Goal: Information Seeking & Learning: Learn about a topic

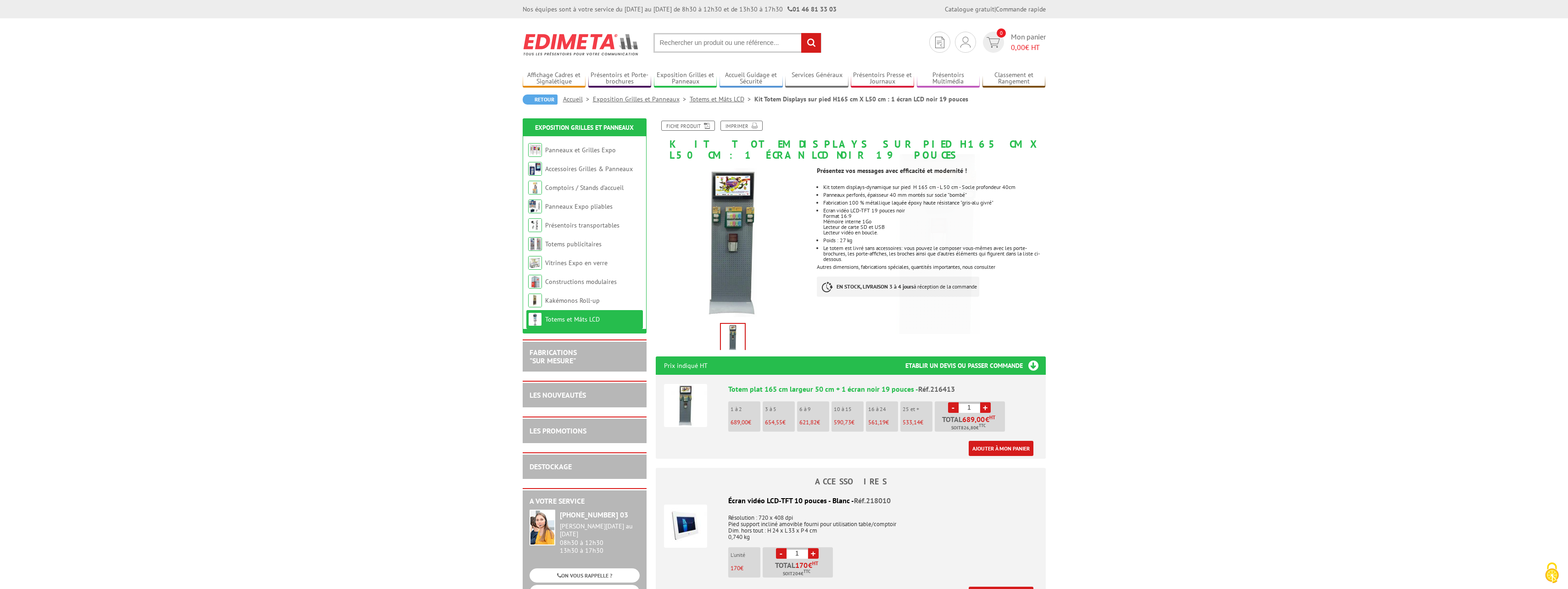
click at [714, 100] on link "Totems et Mâts LCD" at bounding box center [722, 99] width 65 height 8
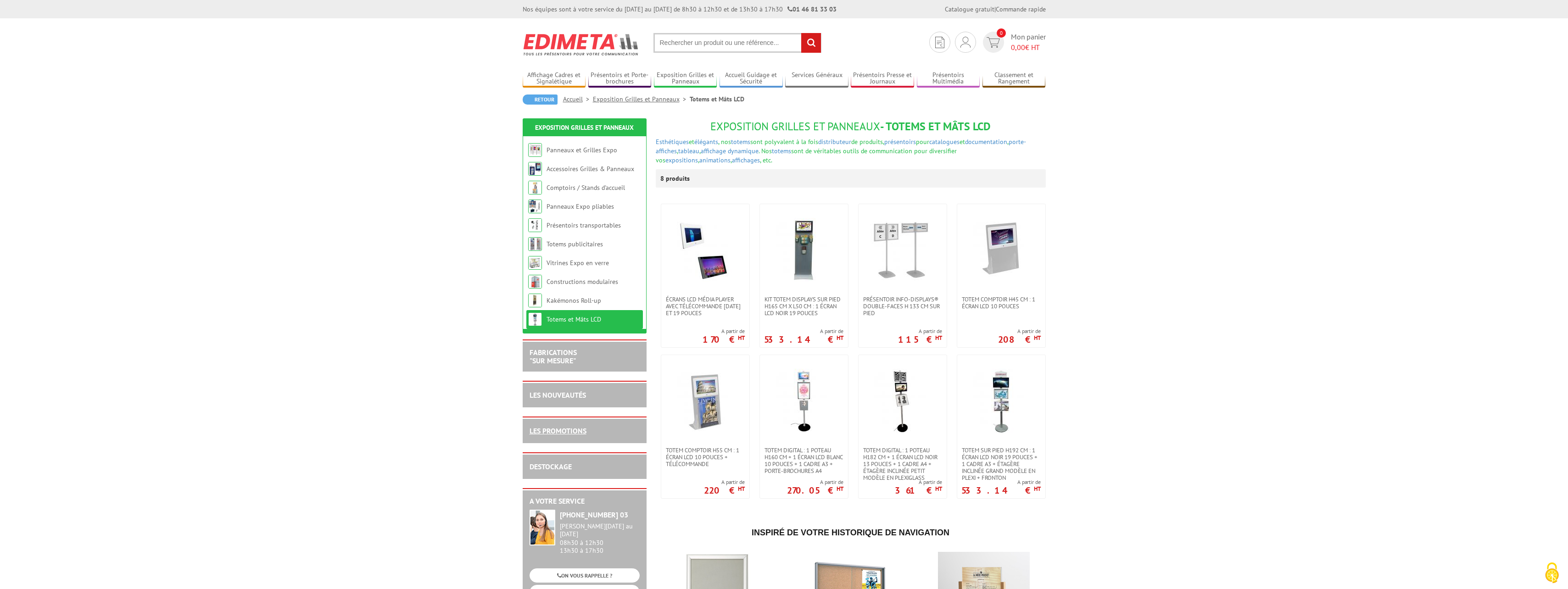
click at [564, 432] on link "LES PROMOTIONS" at bounding box center [558, 431] width 57 height 9
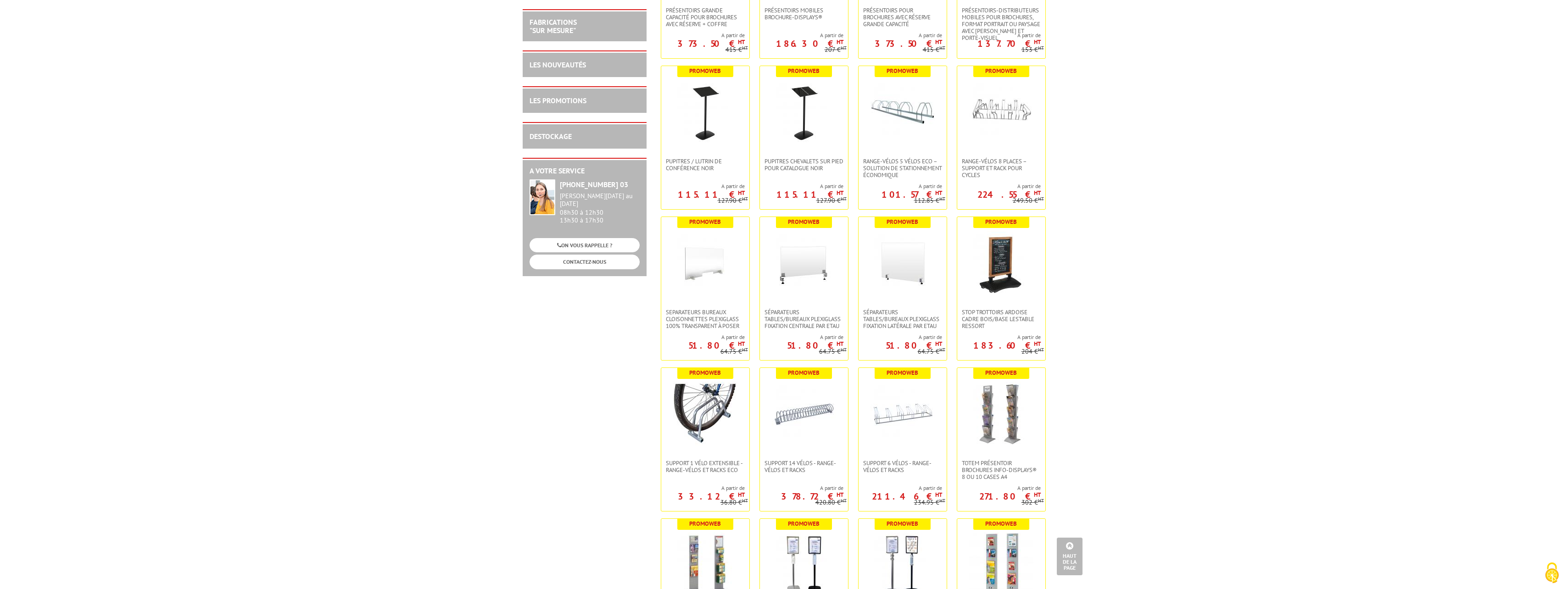
scroll to position [1709, 0]
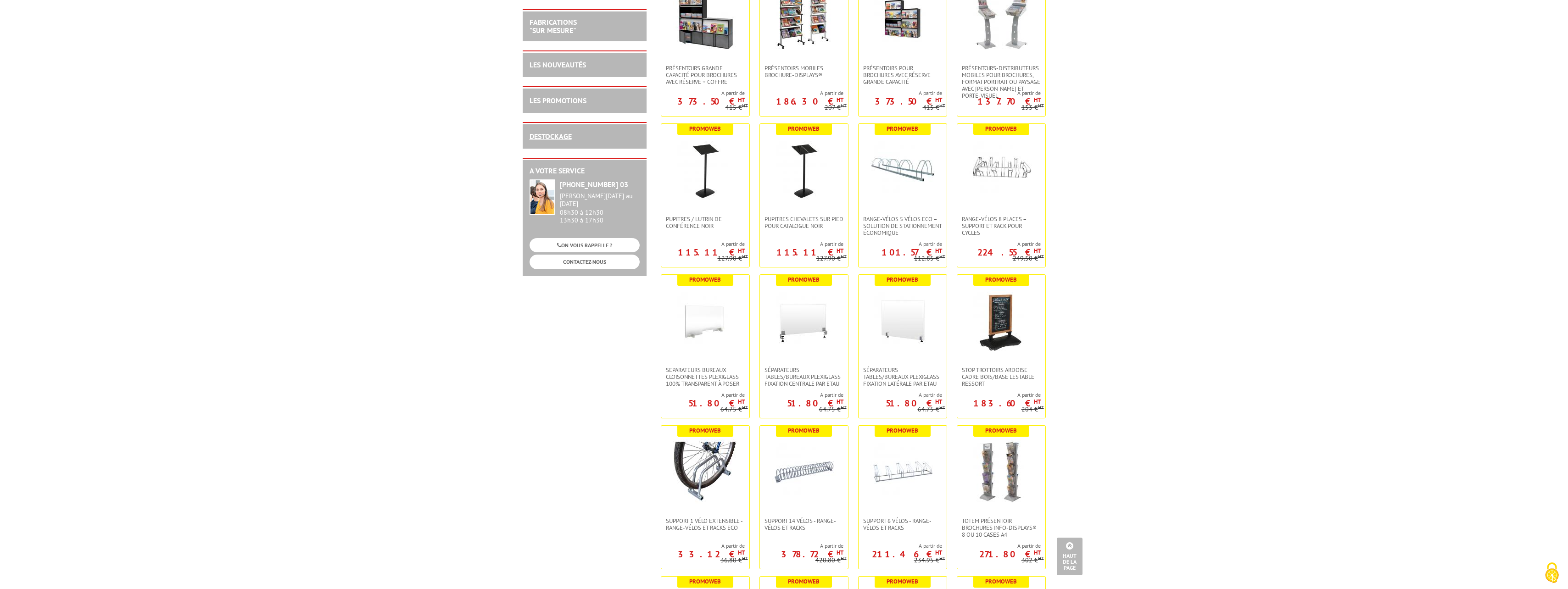
click at [558, 136] on link "DESTOCKAGE" at bounding box center [551, 137] width 42 height 9
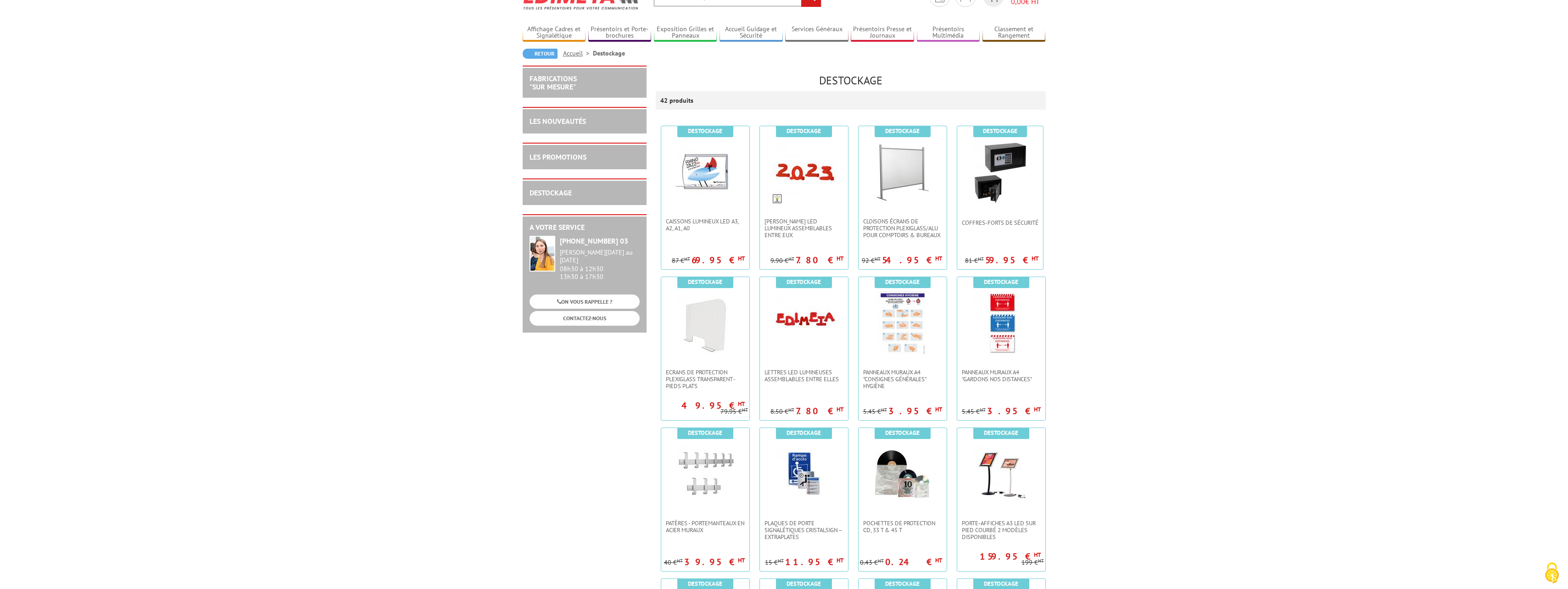
scroll to position [92, 0]
